Goal: Task Accomplishment & Management: Manage account settings

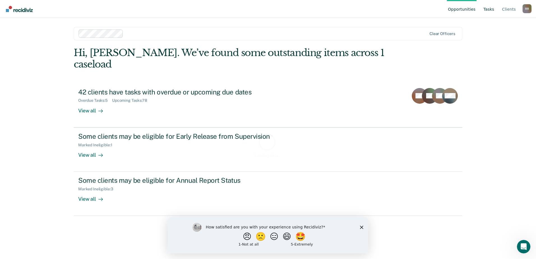
click at [492, 9] on link "Tasks" at bounding box center [488, 9] width 13 height 18
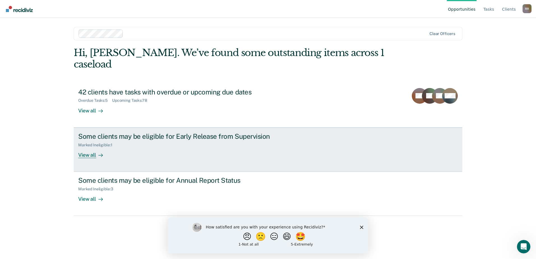
click at [86, 147] on div "View all" at bounding box center [93, 152] width 31 height 11
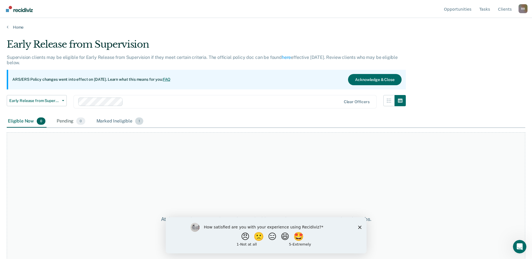
click at [111, 122] on div "Marked Ineligible 1" at bounding box center [119, 121] width 49 height 12
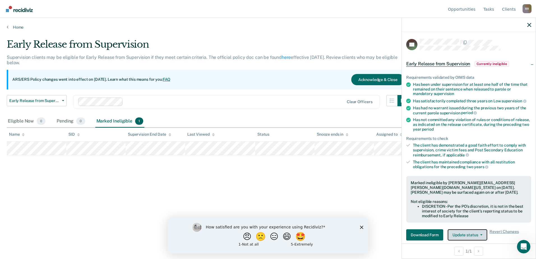
click at [456, 235] on button "Update status" at bounding box center [468, 234] width 40 height 11
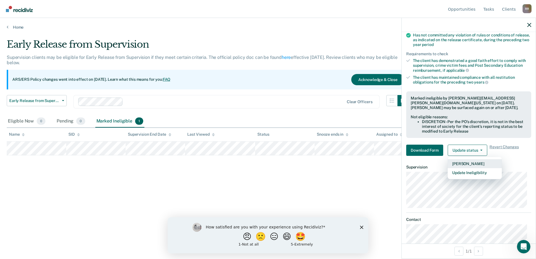
scroll to position [87, 0]
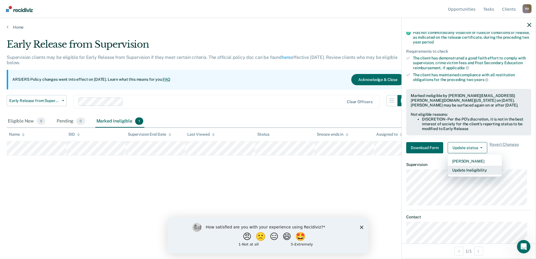
click at [469, 168] on button "Update Ineligibility" at bounding box center [475, 170] width 54 height 9
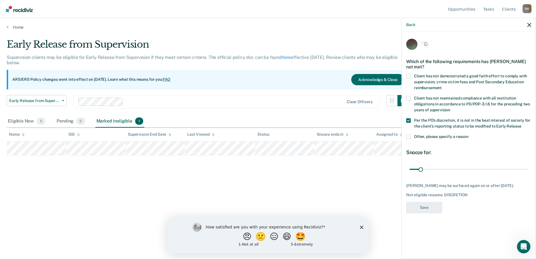
scroll to position [0, 0]
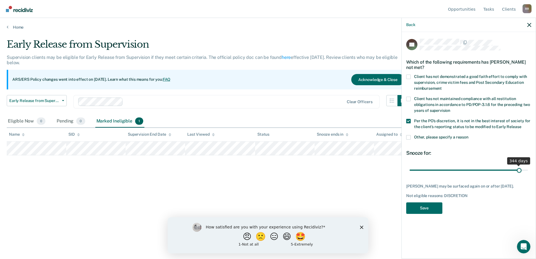
drag, startPoint x: 421, startPoint y: 167, endPoint x: 519, endPoint y: 164, distance: 98.1
type input "344"
click at [519, 165] on input "range" at bounding box center [468, 170] width 118 height 10
click at [433, 213] on button "Save" at bounding box center [424, 207] width 36 height 11
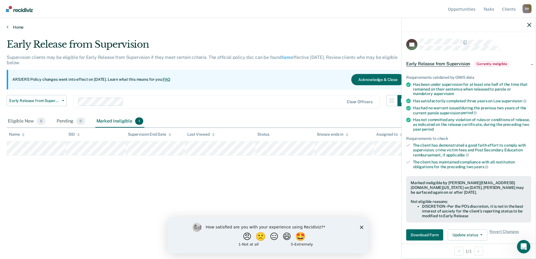
click at [20, 26] on link "Home" at bounding box center [268, 27] width 522 height 5
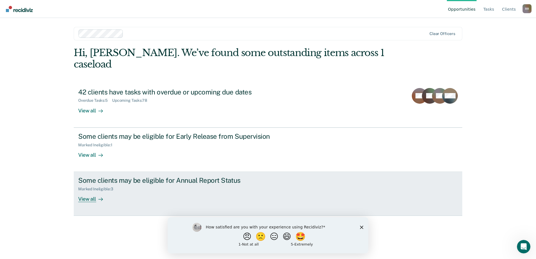
click at [132, 176] on div "Some clients may be eligible for Annual Report Status" at bounding box center [176, 180] width 197 height 8
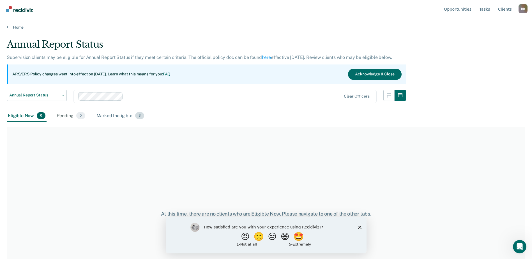
click at [114, 112] on div "Marked Ineligible 3" at bounding box center [120, 116] width 50 height 12
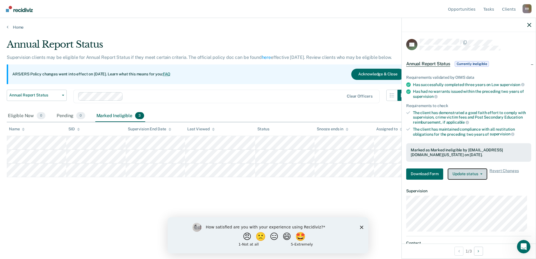
click at [463, 173] on button "Update status" at bounding box center [468, 173] width 40 height 11
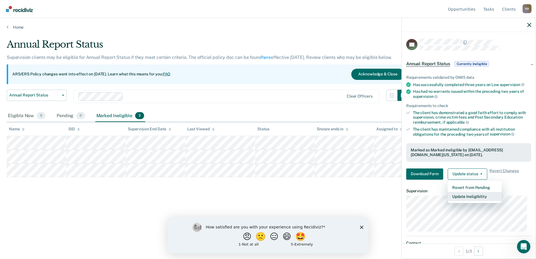
click at [462, 194] on button "Update Ineligibility" at bounding box center [475, 196] width 54 height 9
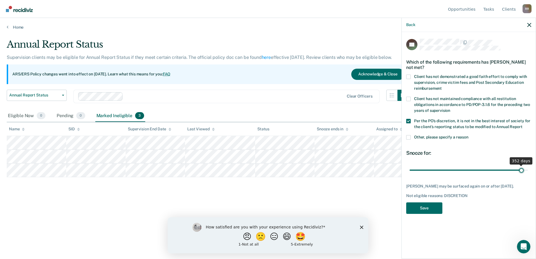
type input "352"
click at [521, 168] on input "range" at bounding box center [468, 170] width 118 height 10
click at [427, 214] on button "Save" at bounding box center [424, 207] width 36 height 11
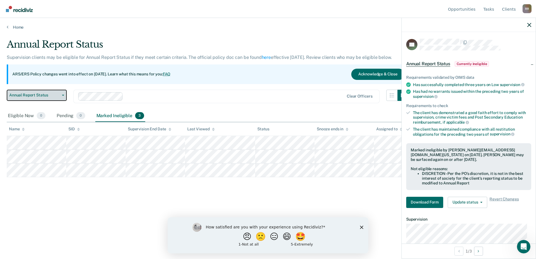
click at [62, 96] on button "Annual Report Status" at bounding box center [37, 95] width 60 height 11
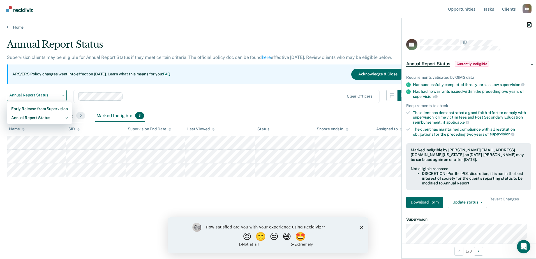
click at [529, 24] on icon "button" at bounding box center [529, 25] width 4 height 4
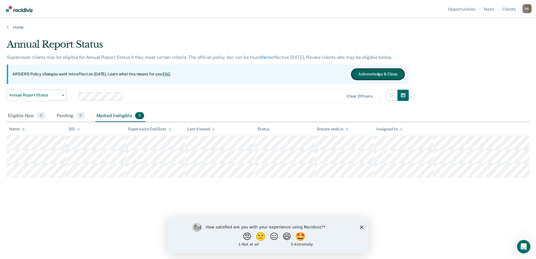
click at [397, 71] on button "Acknowledge & Close" at bounding box center [377, 74] width 53 height 11
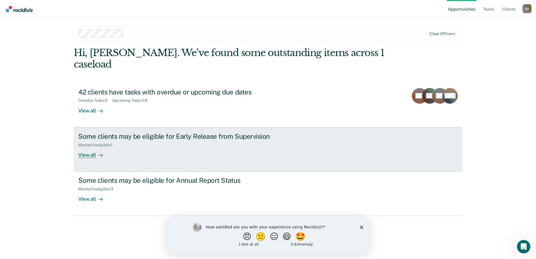
click at [126, 140] on div "Marked Ineligible : 1" at bounding box center [176, 143] width 197 height 7
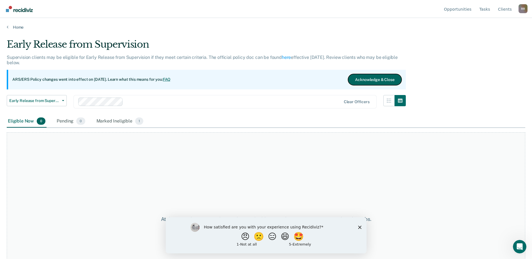
click at [363, 81] on button "Acknowledge & Close" at bounding box center [374, 79] width 53 height 11
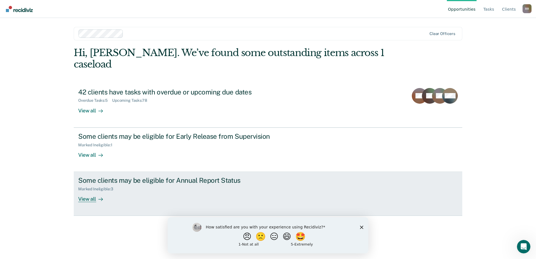
click at [106, 184] on div "Marked Ineligible : 3" at bounding box center [176, 187] width 197 height 7
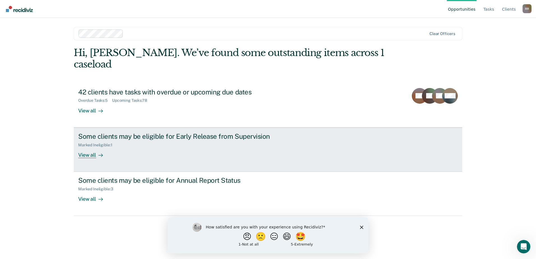
click at [91, 140] on div "Marked Ineligible : 1" at bounding box center [176, 143] width 197 height 7
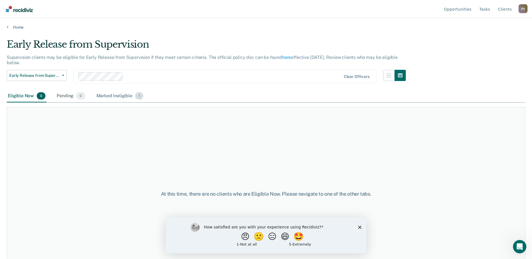
click at [108, 97] on div "Marked Ineligible 1" at bounding box center [119, 96] width 49 height 12
